Goal: Task Accomplishment & Management: Manage account settings

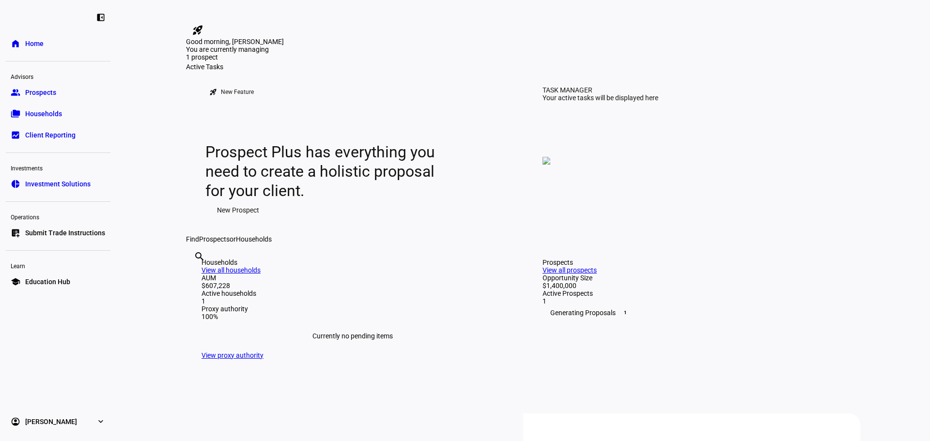
click at [52, 92] on span "Prospects" at bounding box center [40, 93] width 31 height 10
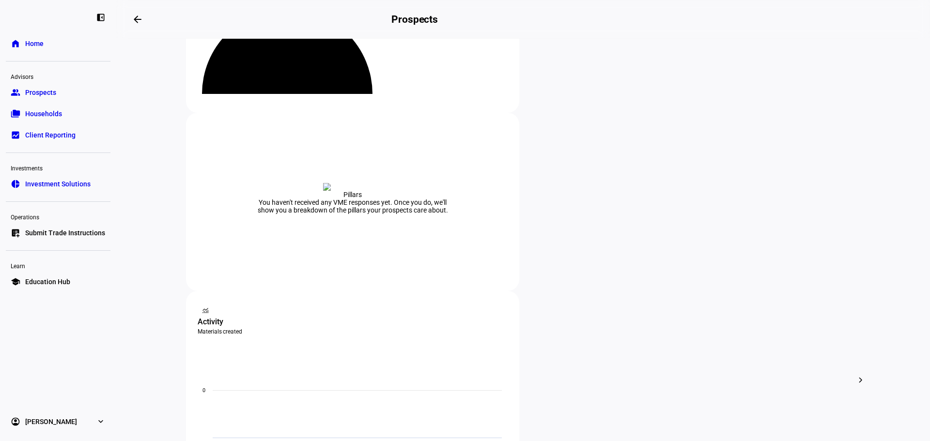
scroll to position [145, 0]
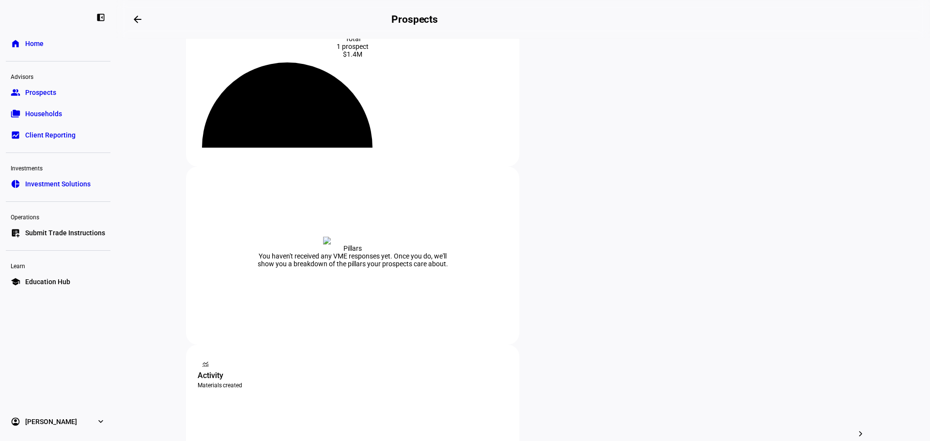
scroll to position [60, 0]
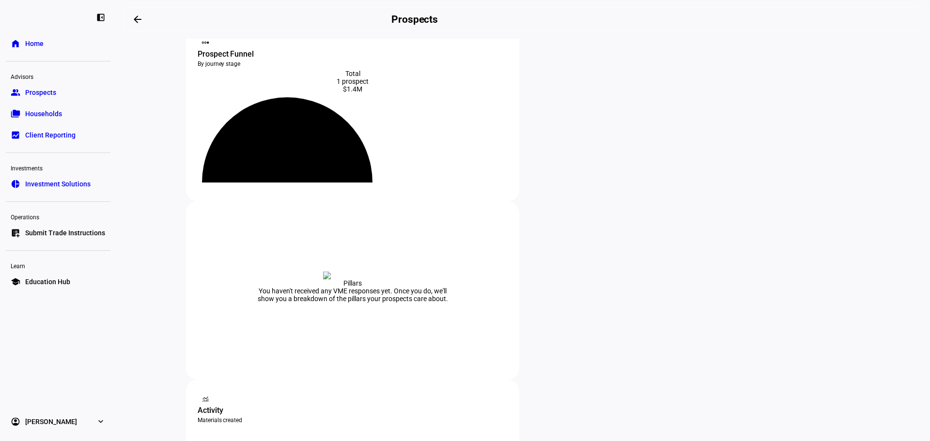
scroll to position [0, 0]
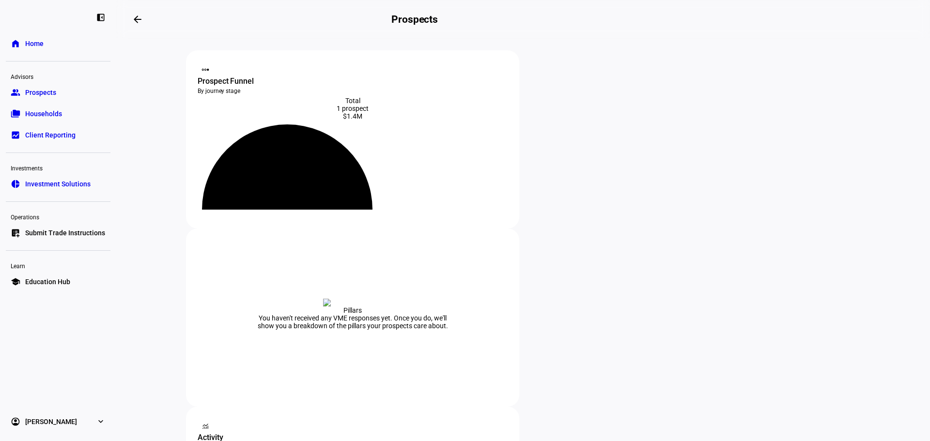
click at [81, 424] on link "account_circle [PERSON_NAME] expand_more" at bounding box center [58, 421] width 105 height 19
click at [97, 357] on eth-mat-symbol "expand_more" at bounding box center [101, 358] width 10 height 10
click at [346, 175] on icon at bounding box center [288, 175] width 140 height 70
click at [346, 159] on icon at bounding box center [288, 175] width 140 height 70
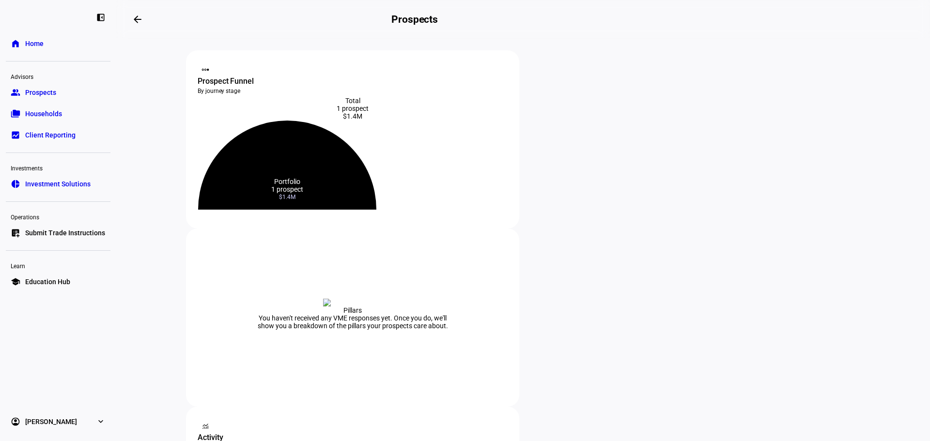
click at [351, 145] on icon at bounding box center [287, 165] width 178 height 89
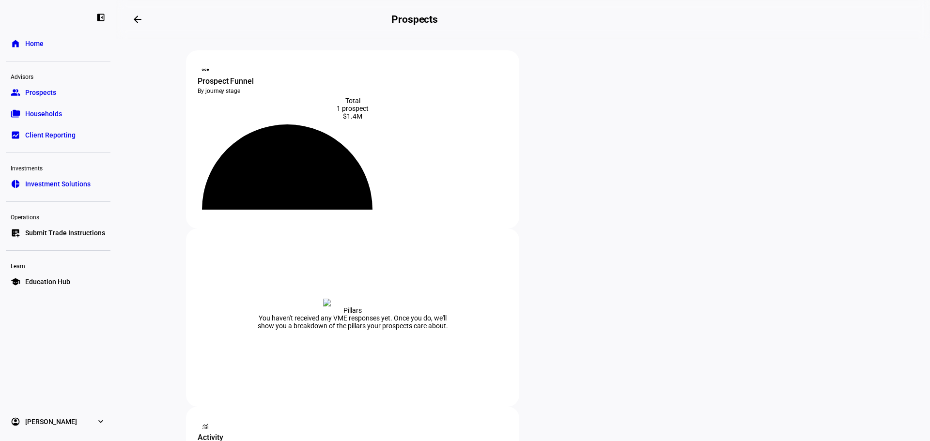
click at [339, 108] on div "1 prospect" at bounding box center [353, 109] width 310 height 8
click at [239, 76] on div "Prospect Funnel" at bounding box center [353, 82] width 310 height 12
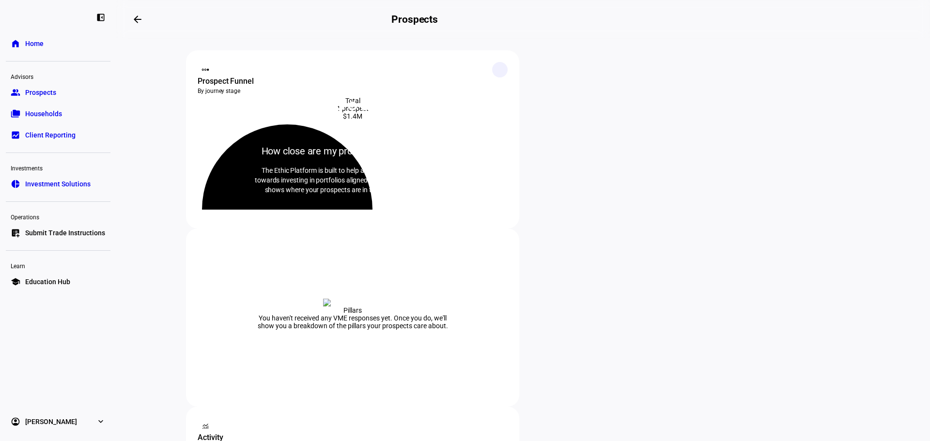
click at [498, 72] on icon at bounding box center [500, 69] width 5 height 5
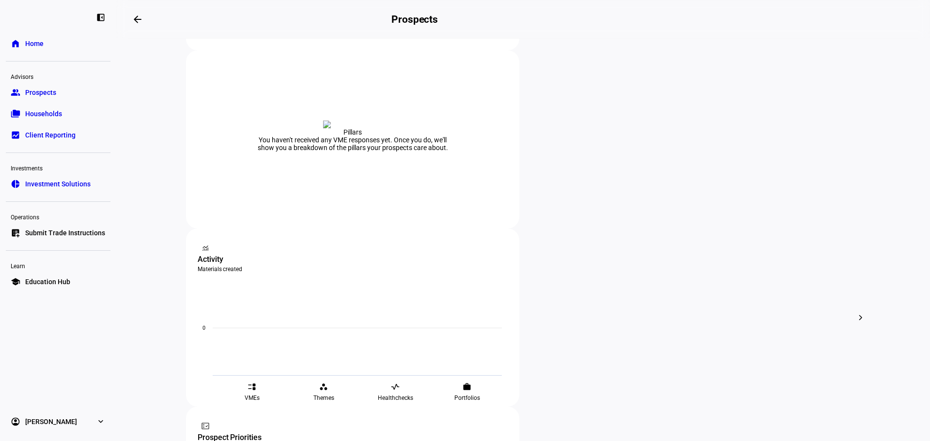
scroll to position [194, 0]
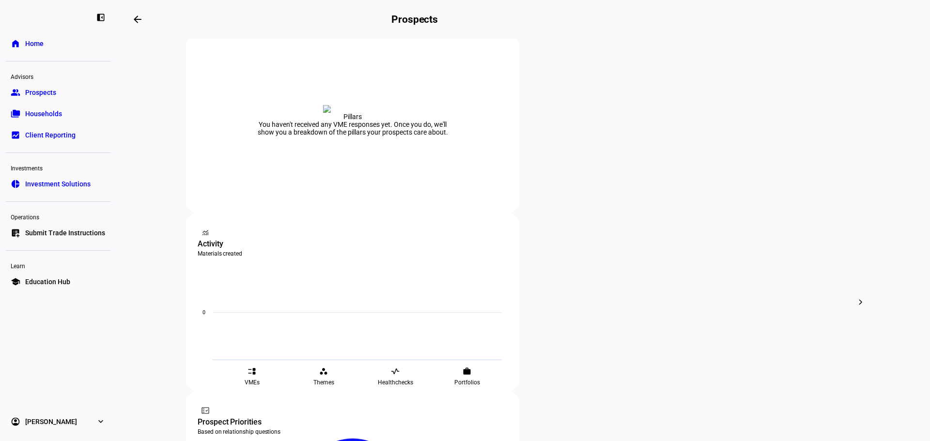
click at [501, 311] on div at bounding box center [465, 220] width 930 height 441
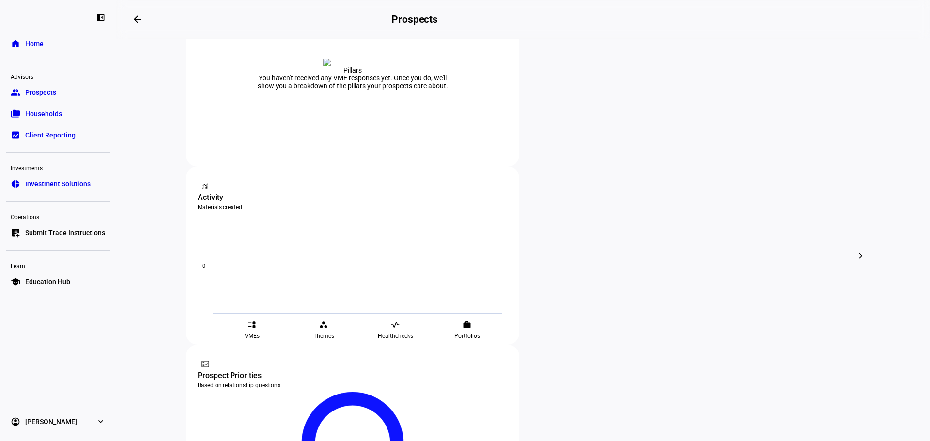
scroll to position [157, 0]
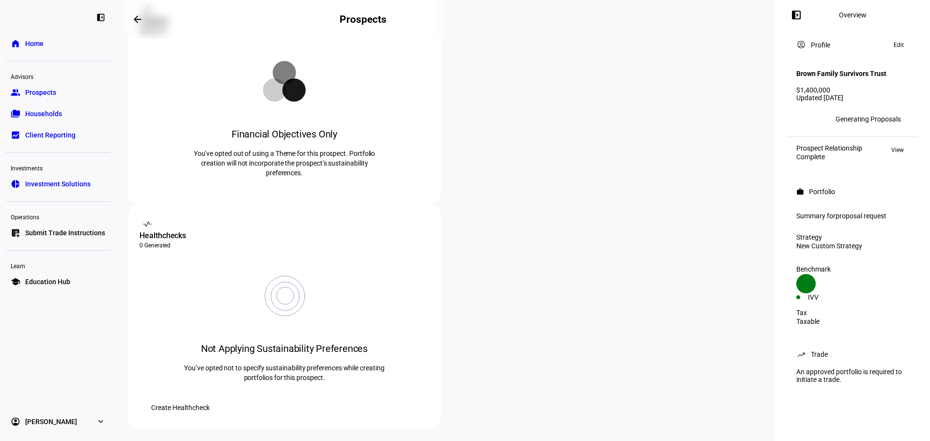
scroll to position [145, 0]
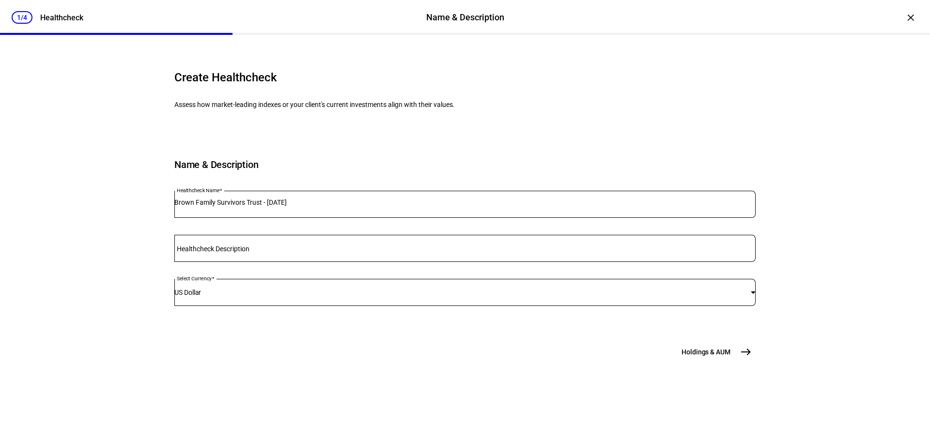
click at [250, 253] on mat-label "Healthcheck Description" at bounding box center [213, 249] width 73 height 8
click at [279, 251] on input "Healthcheck Description" at bounding box center [464, 247] width 581 height 8
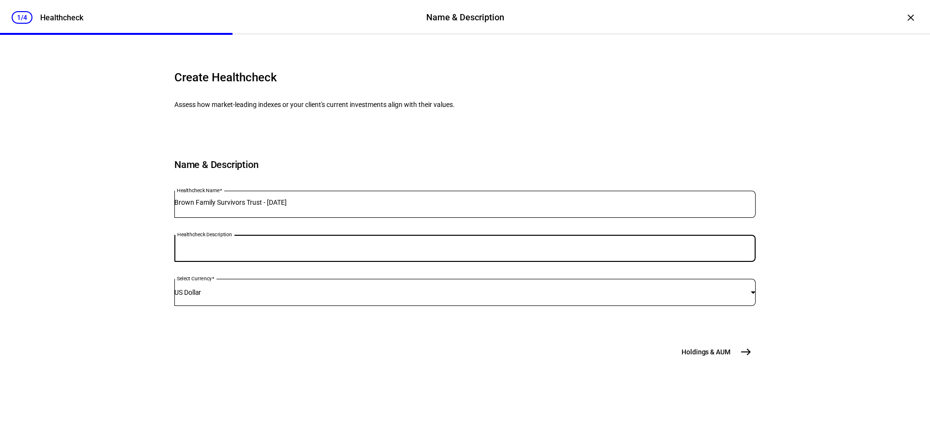
scroll to position [42, 0]
click at [579, 252] on div "Name & Description Healthcheck Name [PERSON_NAME] Family Survivors Trust - [DAT…" at bounding box center [464, 230] width 581 height 188
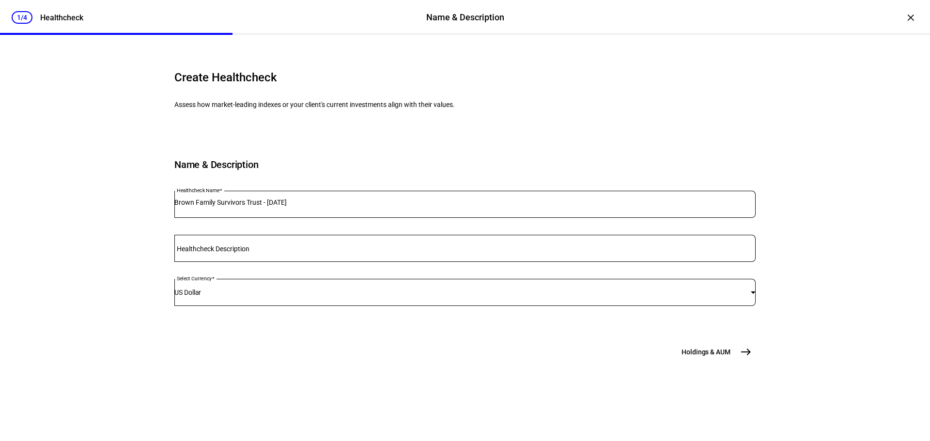
click at [720, 357] on span "Holdings & AUM" at bounding box center [706, 352] width 49 height 10
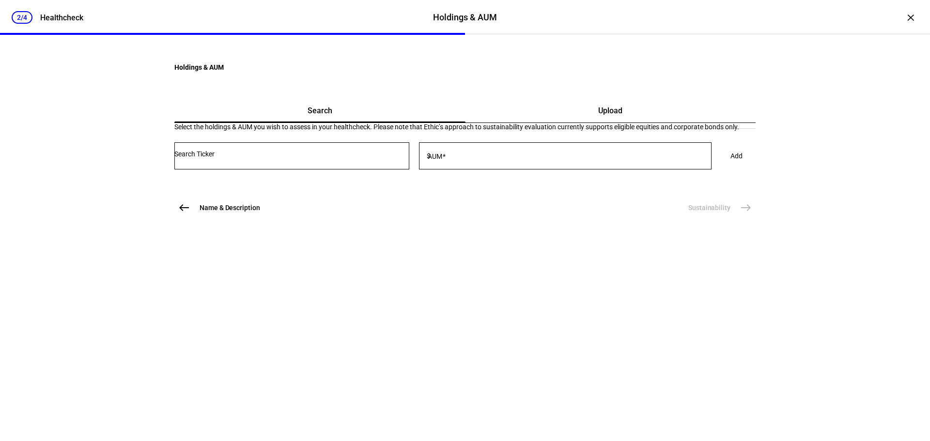
scroll to position [0, 0]
click at [184, 218] on span "west" at bounding box center [183, 207] width 19 height 19
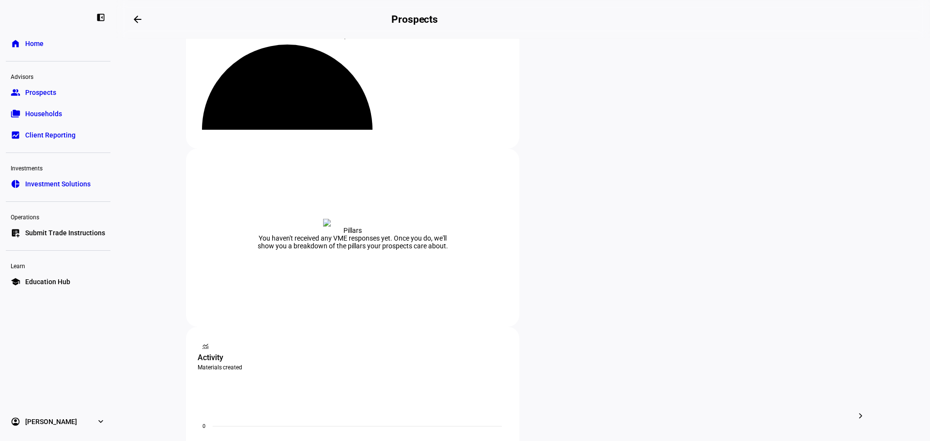
scroll to position [97, 0]
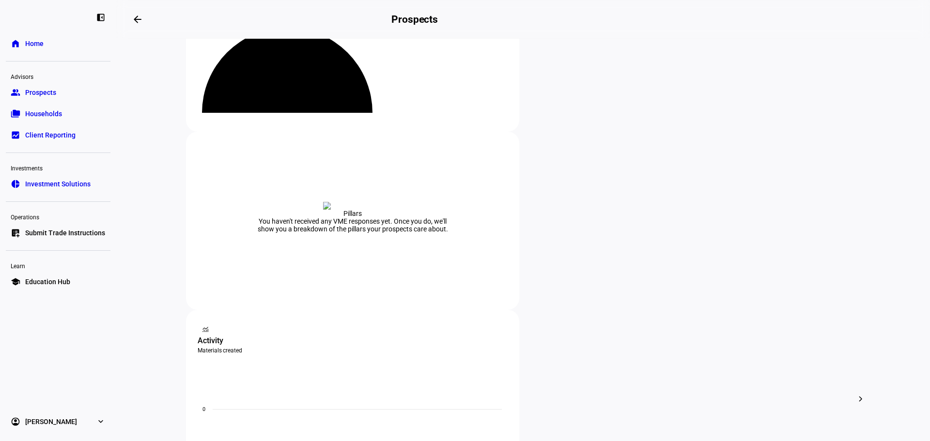
click at [585, 281] on span "Edit" at bounding box center [587, 284] width 12 height 8
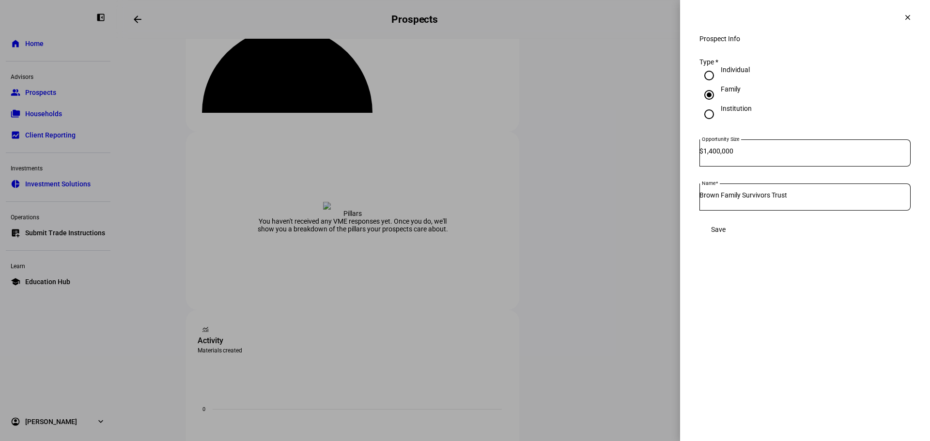
click at [710, 281] on eth-side-overlay-container "Prospect Info clear Prospect Info Type * Individual Family Institution Opportun…" at bounding box center [805, 220] width 250 height 441
click at [907, 22] on span at bounding box center [907, 17] width 23 height 23
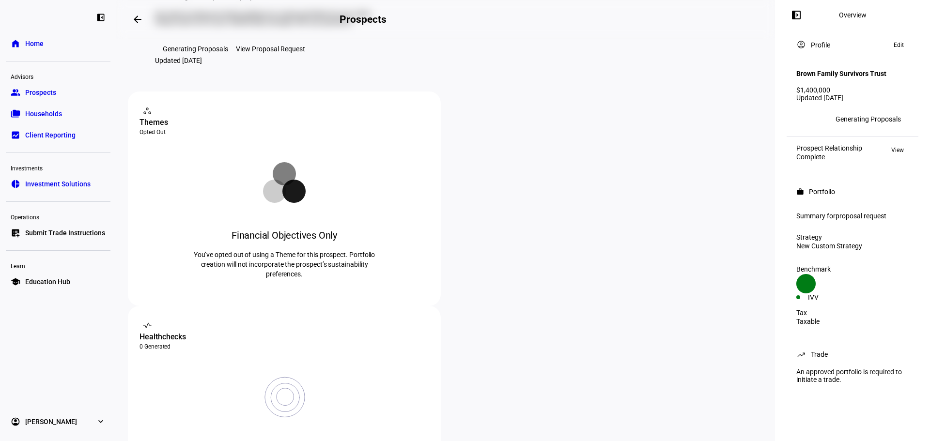
scroll to position [97, 0]
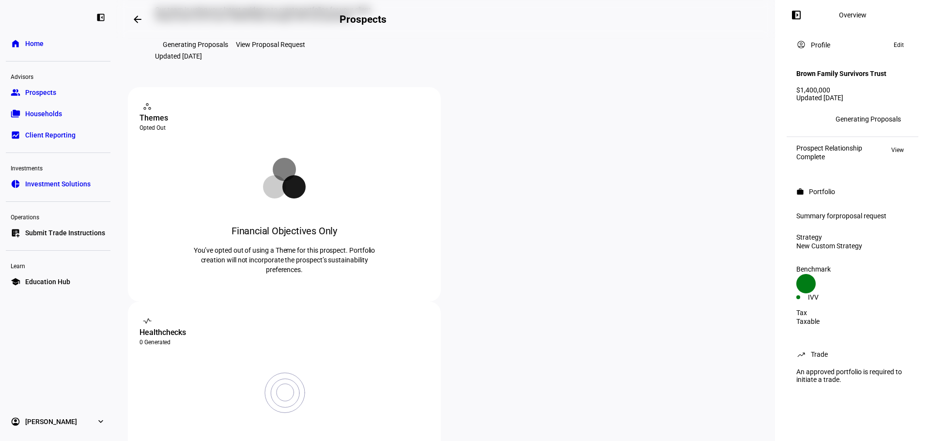
click at [287, 48] on div "View Proposal Request" at bounding box center [270, 45] width 69 height 8
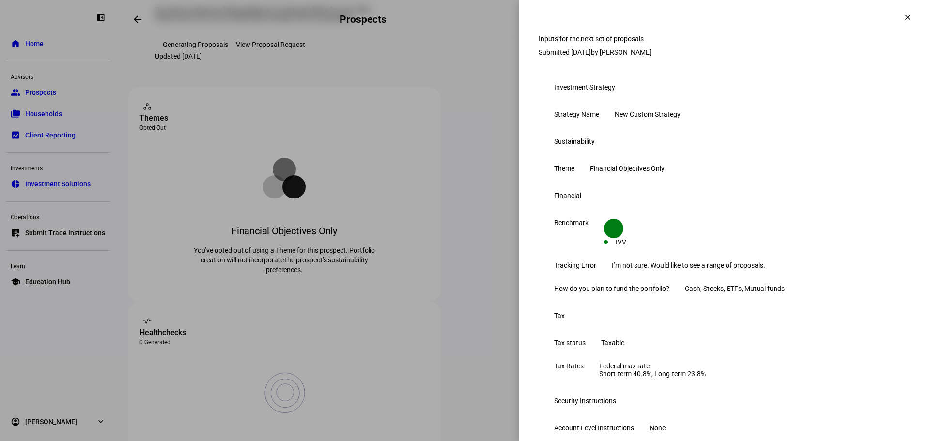
click at [665, 173] on div "Financial Objectives Only" at bounding box center [627, 169] width 75 height 8
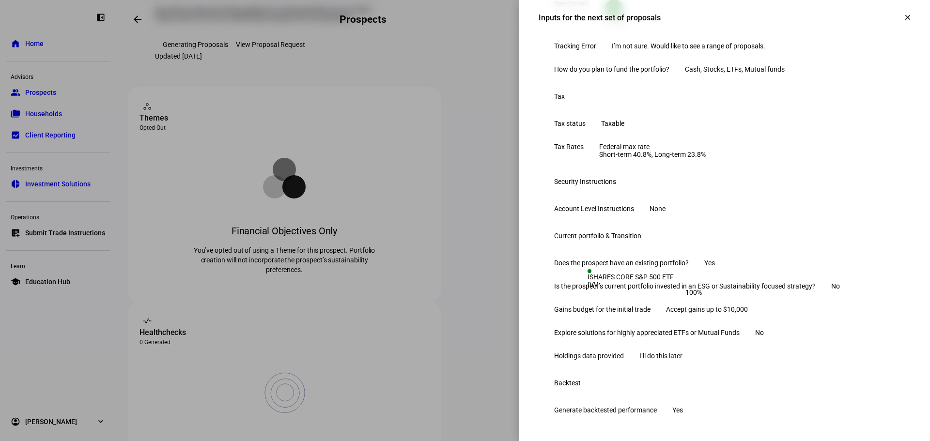
scroll to position [291, 0]
click at [542, 197] on div "Security Instructions" at bounding box center [725, 181] width 372 height 31
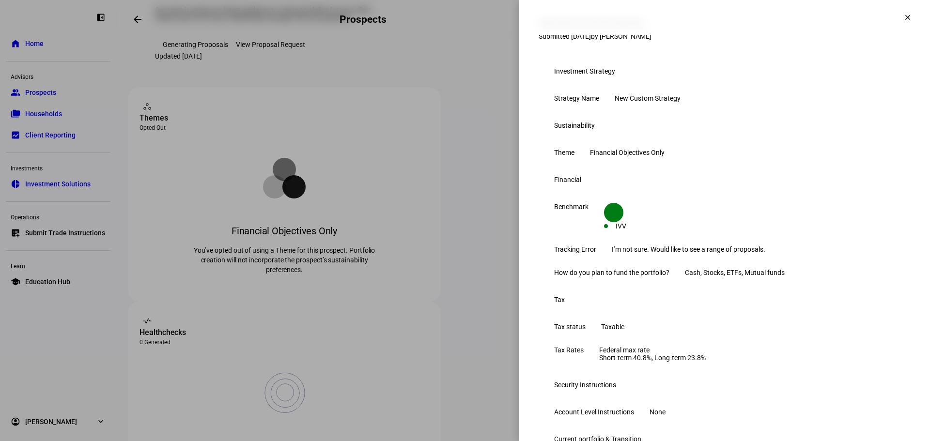
scroll to position [0, 0]
